Goal: Obtain resource: Obtain resource

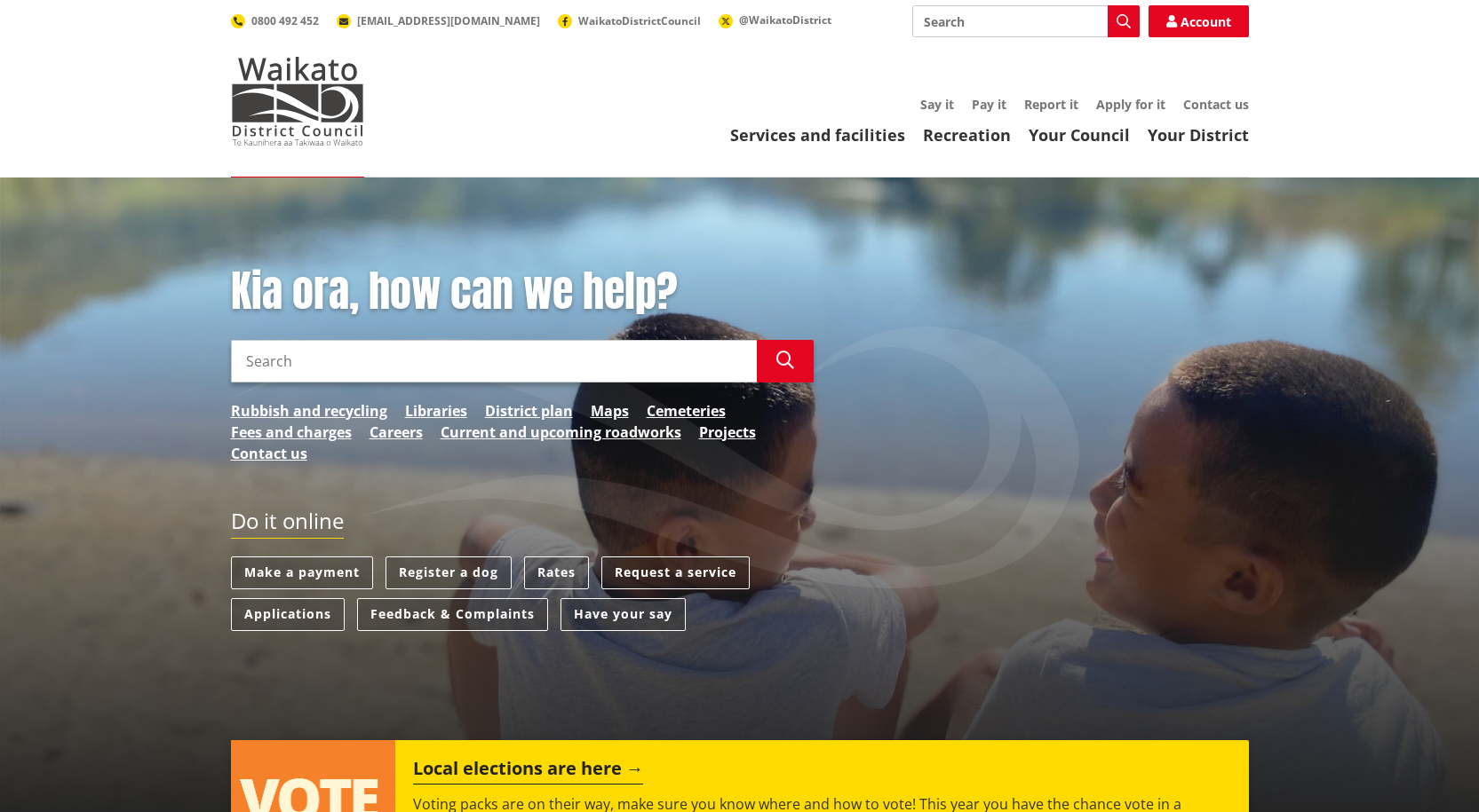
click at [1097, 134] on link "Your Council" at bounding box center [1079, 135] width 101 height 21
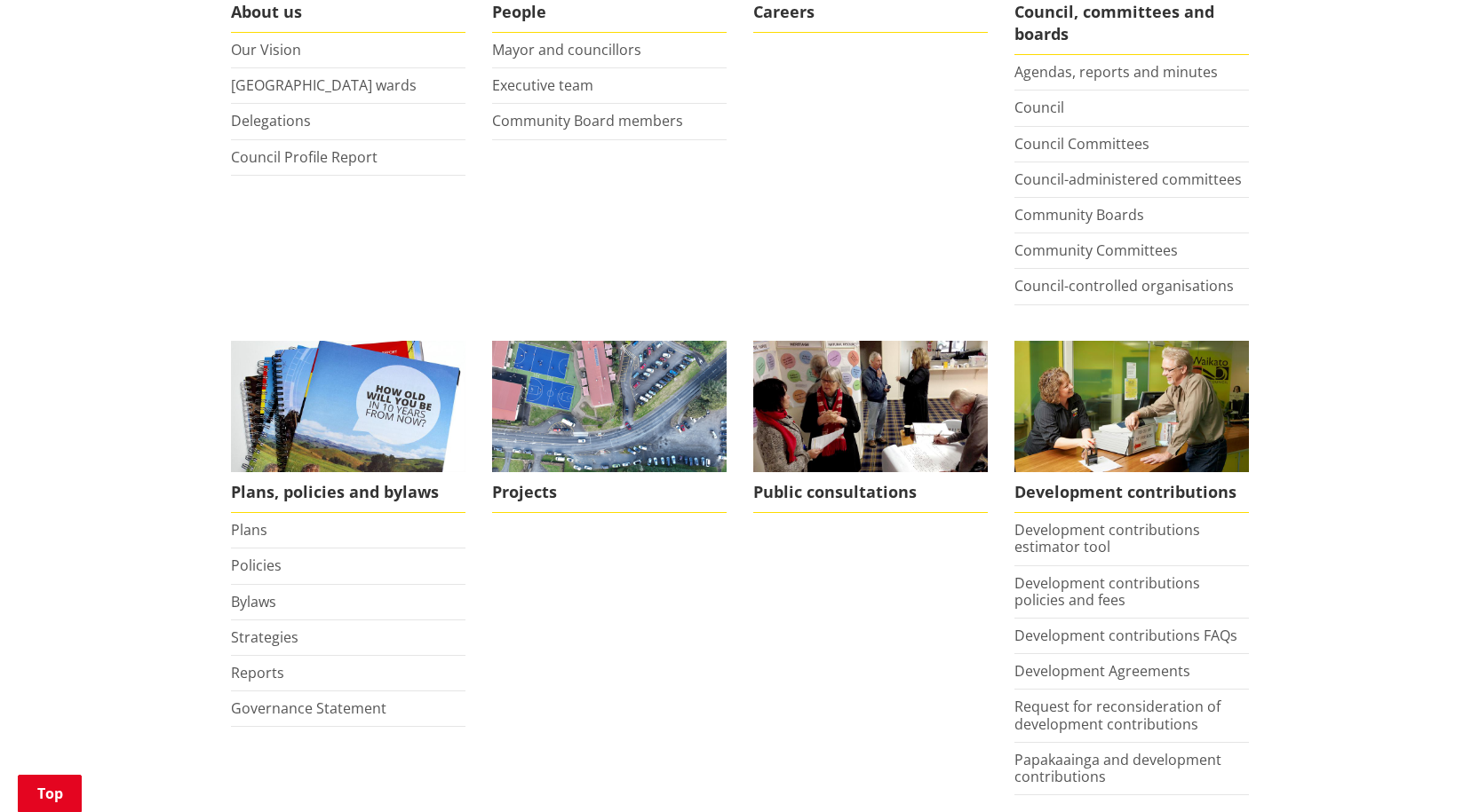
scroll to position [533, 0]
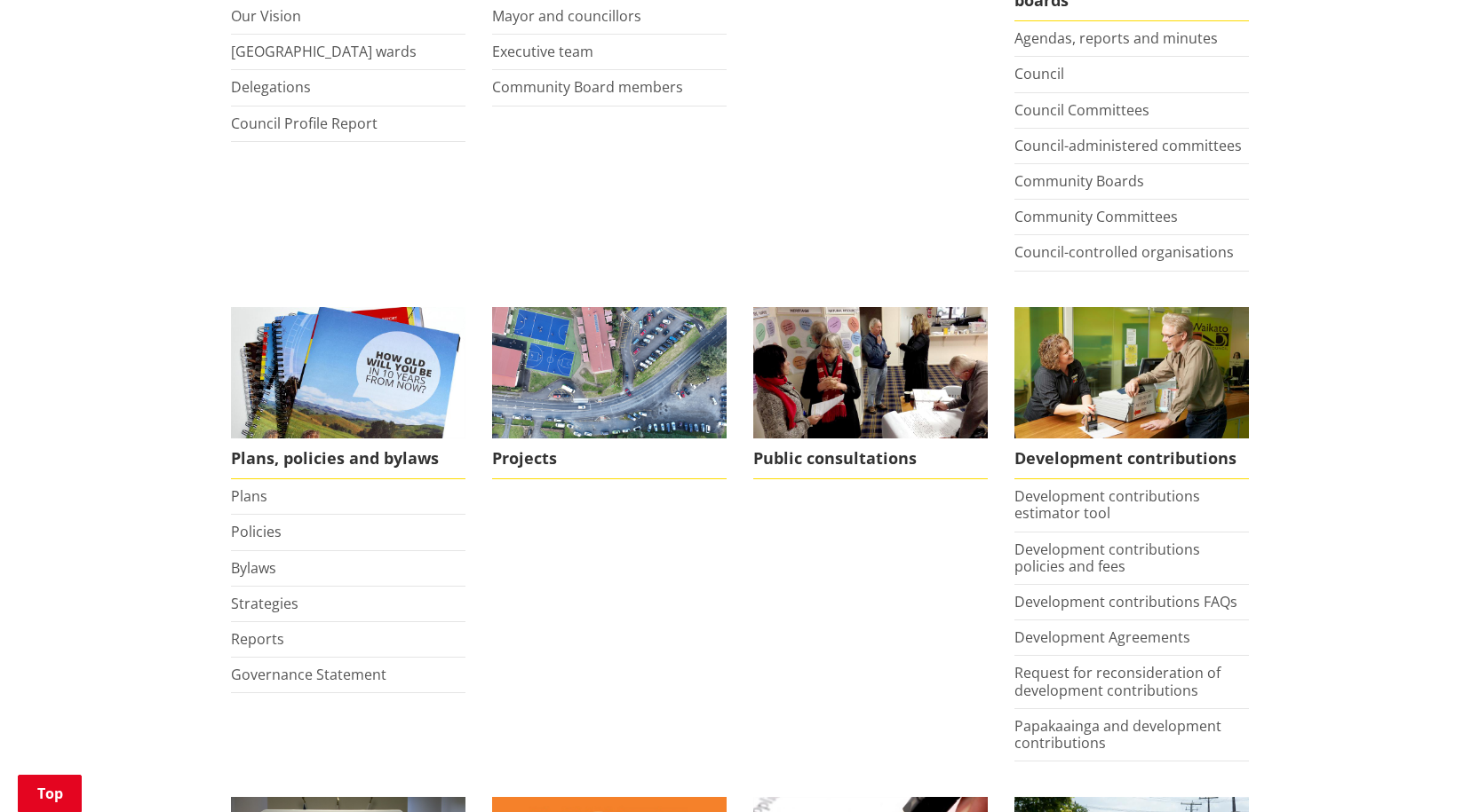
click at [245, 568] on link "Bylaws" at bounding box center [253, 568] width 45 height 19
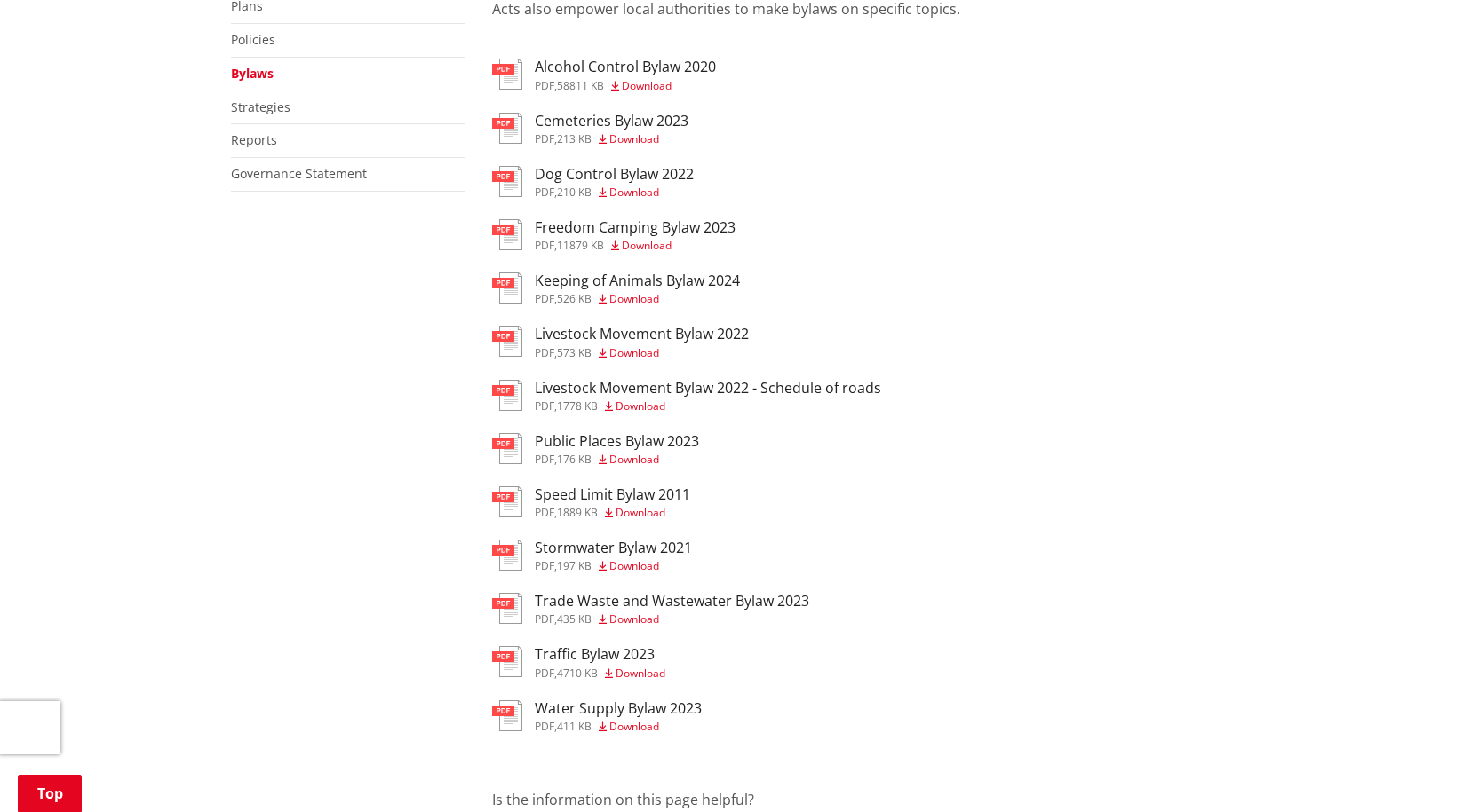
scroll to position [444, 0]
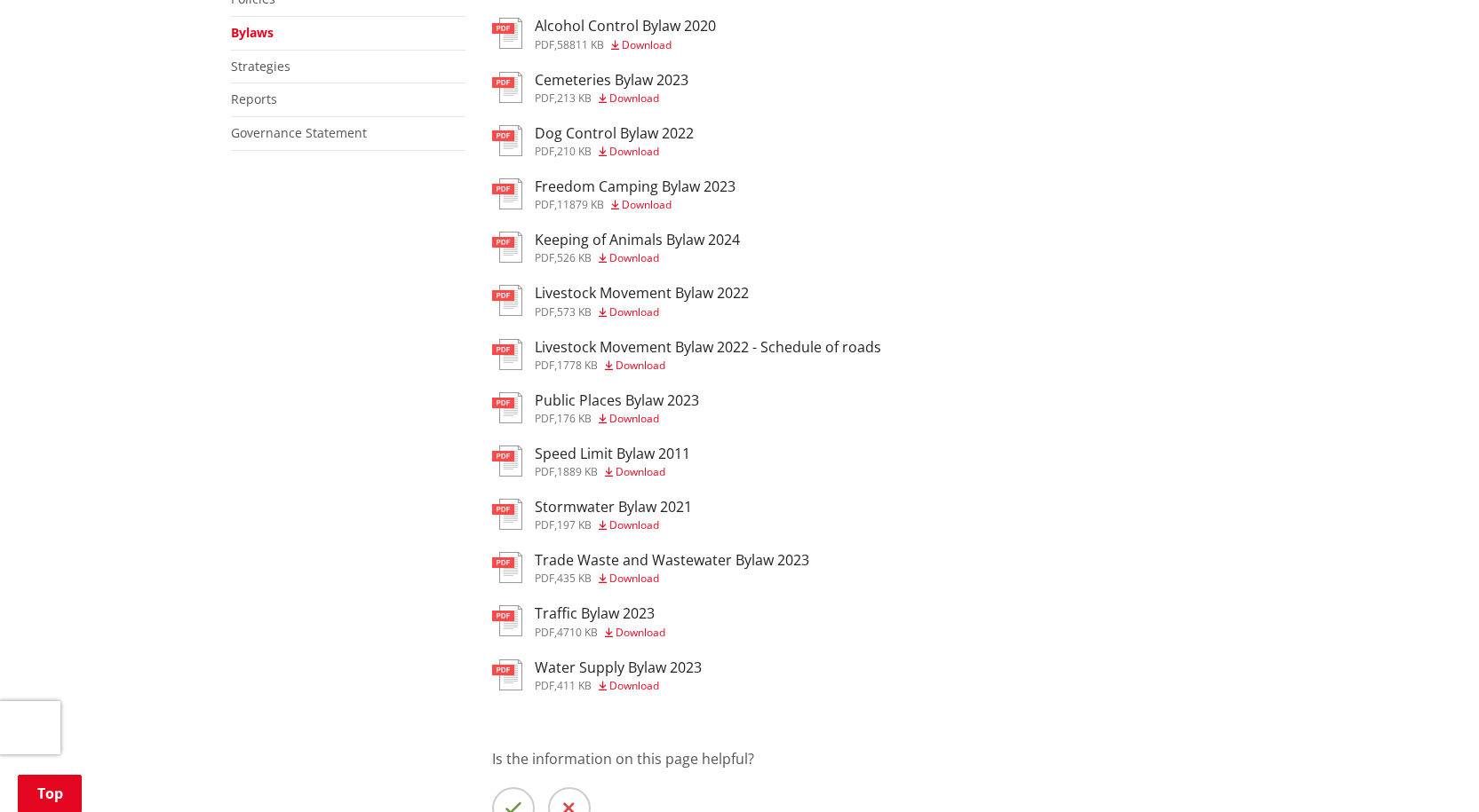
click at [637, 681] on span "Download" at bounding box center [634, 685] width 50 height 15
